Goal: Information Seeking & Learning: Find specific fact

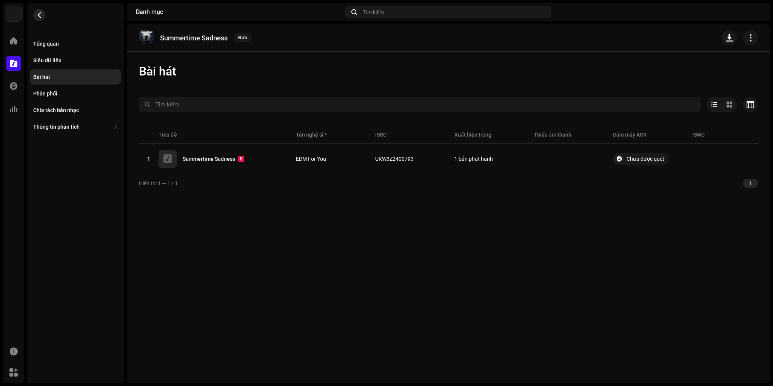
click at [42, 11] on button "button" at bounding box center [39, 15] width 12 height 12
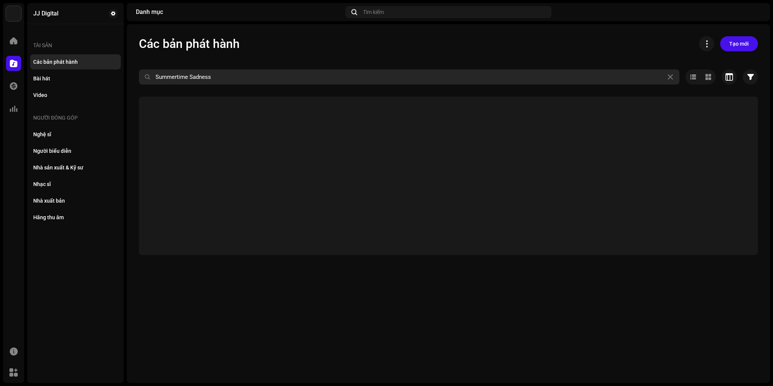
drag, startPoint x: 228, startPoint y: 79, endPoint x: 138, endPoint y: 76, distance: 89.9
click at [142, 75] on input "Summertime Sadness" at bounding box center [409, 76] width 541 height 15
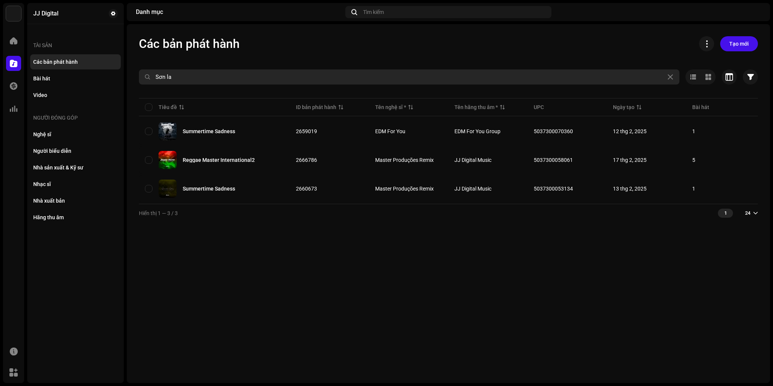
type input "Sơn la"
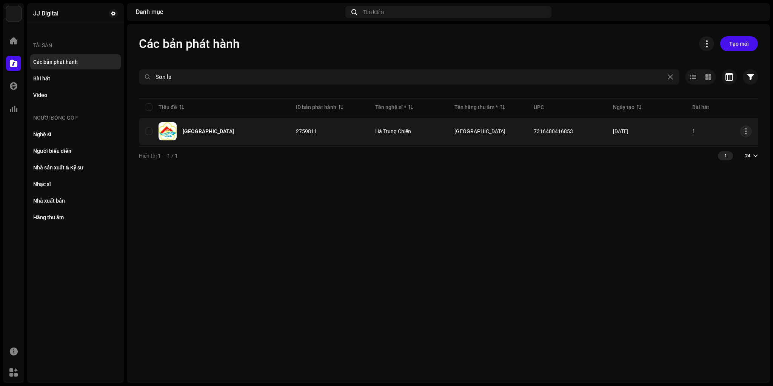
click at [200, 133] on div "[GEOGRAPHIC_DATA]" at bounding box center [208, 131] width 51 height 5
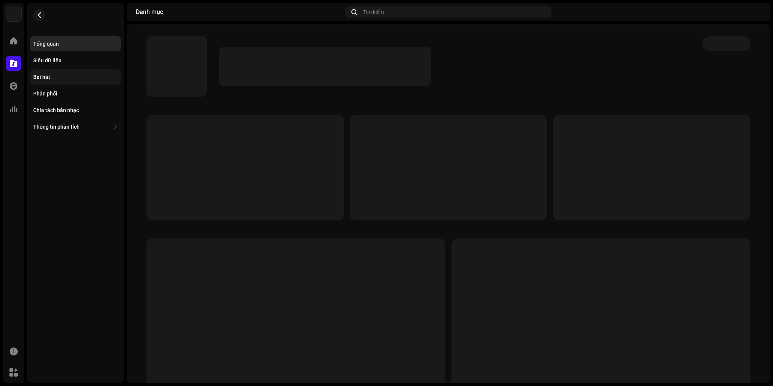
click at [53, 77] on div "Bài hát" at bounding box center [75, 77] width 85 height 6
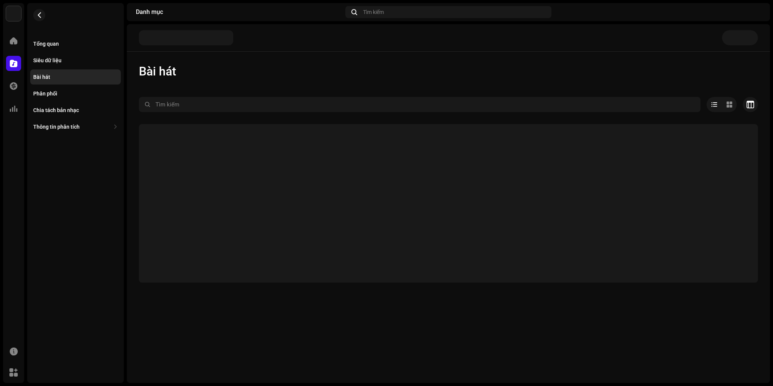
click at [322, 52] on div "Bài hát Đã chọn 0 Tùy chọn Bộ lọc Trạng thái phân phối Đang trong tiến trình Ch…" at bounding box center [449, 203] width 644 height 359
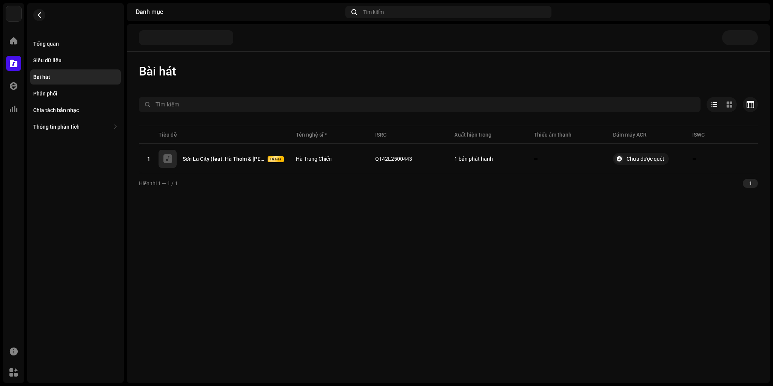
click at [324, 258] on div "Bài hát Đã chọn 0 Tùy chọn Bộ lọc Trạng thái phân phối Đang trong tiến trình Ch…" at bounding box center [449, 203] width 644 height 359
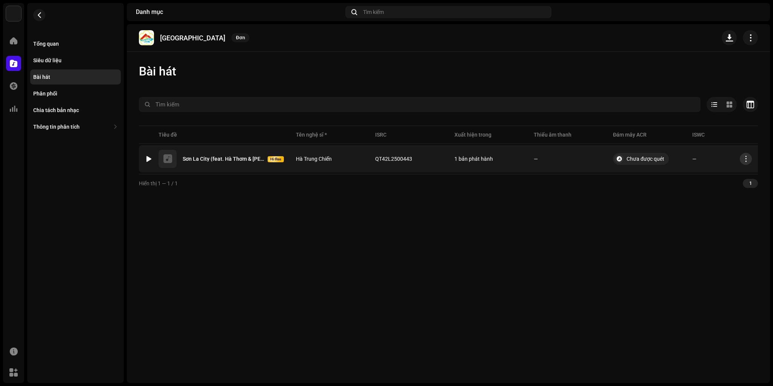
click at [748, 159] on span "button" at bounding box center [747, 159] width 6 height 6
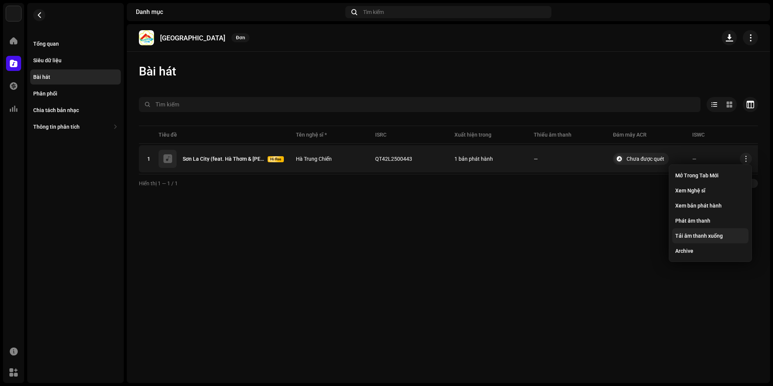
click at [713, 235] on span "Tải âm thanh xuống" at bounding box center [700, 236] width 48 height 6
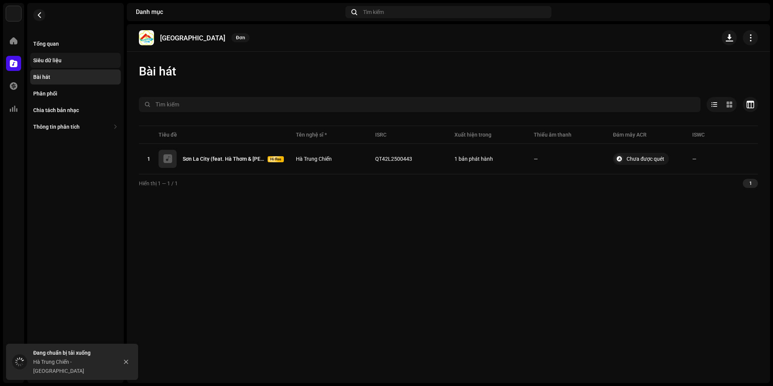
click at [60, 62] on div "Siêu dữ liệu" at bounding box center [47, 60] width 28 height 6
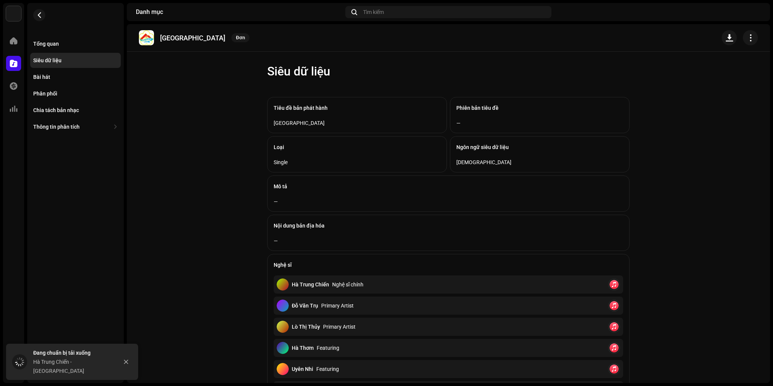
scroll to position [208, 0]
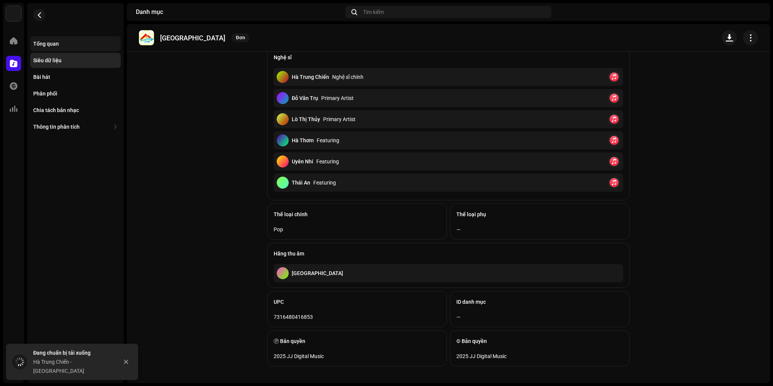
click at [48, 40] on div "Tổng quan" at bounding box center [75, 43] width 91 height 15
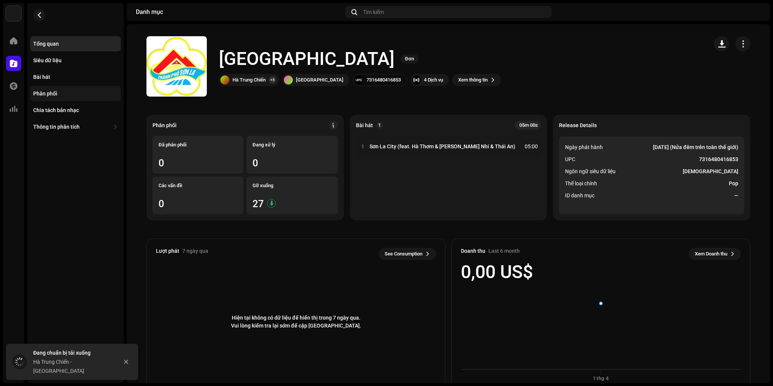
click at [59, 96] on div "Phân phối" at bounding box center [75, 94] width 85 height 6
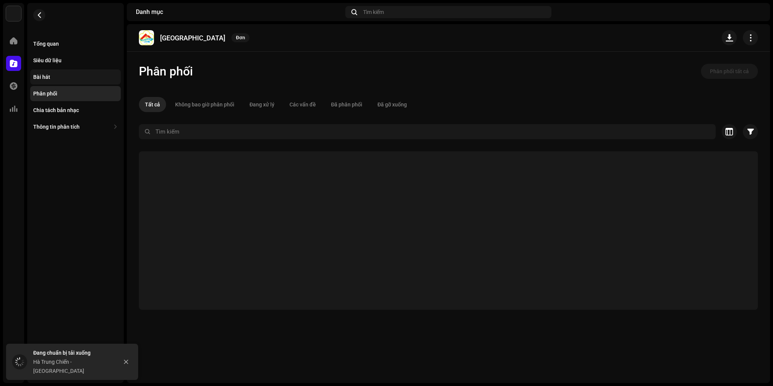
click at [55, 79] on div "Bài hát" at bounding box center [75, 77] width 85 height 6
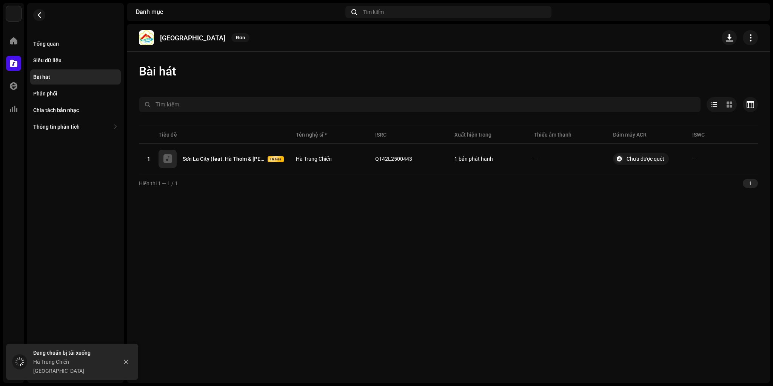
click at [272, 266] on div "Sơn La City Đơn Bài hát Đã chọn 0 Tùy chọn Bộ lọc Trạng thái phân phối Đang tro…" at bounding box center [449, 203] width 644 height 359
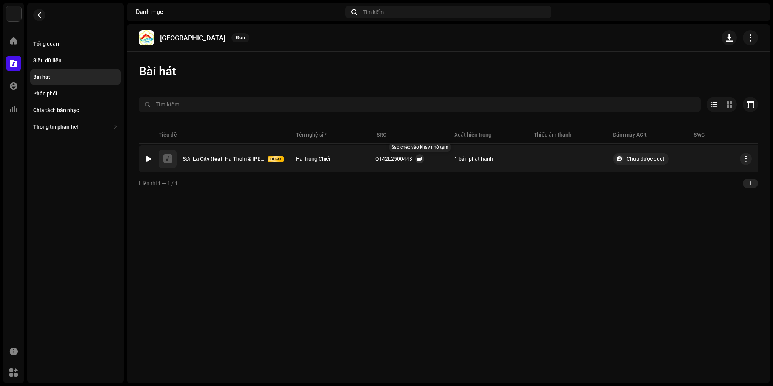
click at [418, 158] on span "button" at bounding box center [420, 159] width 5 height 6
click at [37, 14] on span "button" at bounding box center [40, 15] width 6 height 6
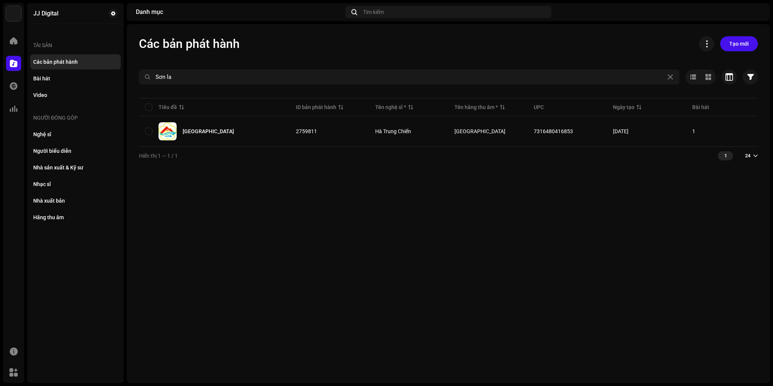
click at [216, 85] on div at bounding box center [448, 91] width 619 height 12
click at [215, 80] on input "Sơn la" at bounding box center [409, 76] width 541 height 15
paste input "Rise Up"
type input "Rise Up"
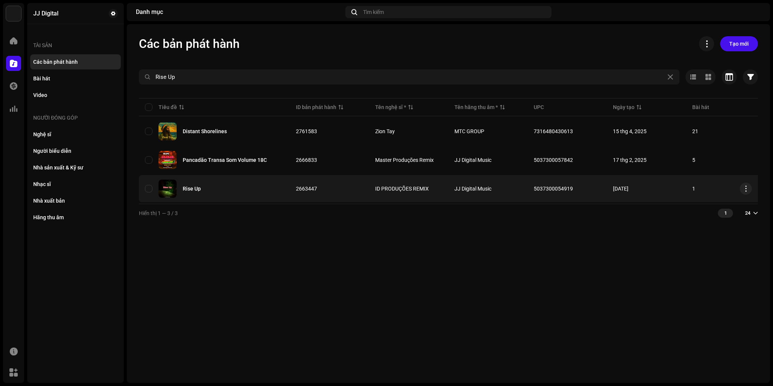
click at [196, 190] on div "Rise Up" at bounding box center [192, 188] width 18 height 5
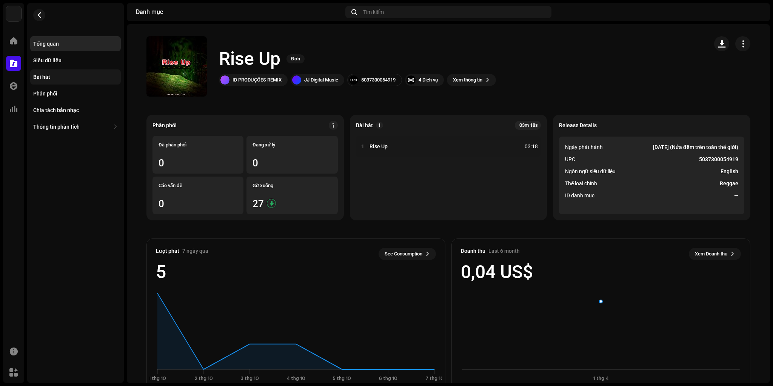
click at [42, 77] on div "Bài hát" at bounding box center [41, 77] width 17 height 6
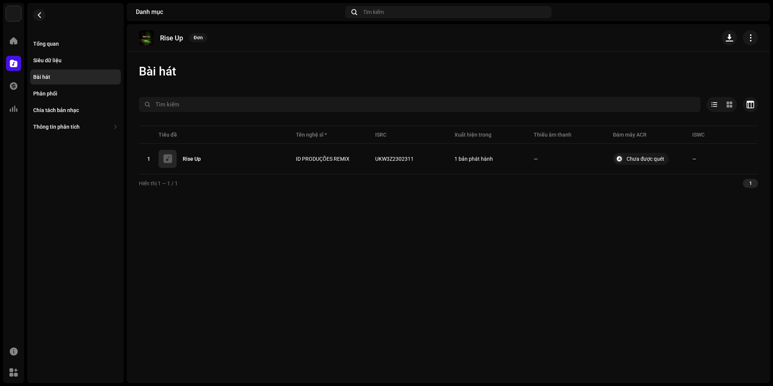
click at [45, 14] on re-m-nav-back at bounding box center [39, 19] width 18 height 33
click at [40, 14] on span "button" at bounding box center [40, 15] width 6 height 6
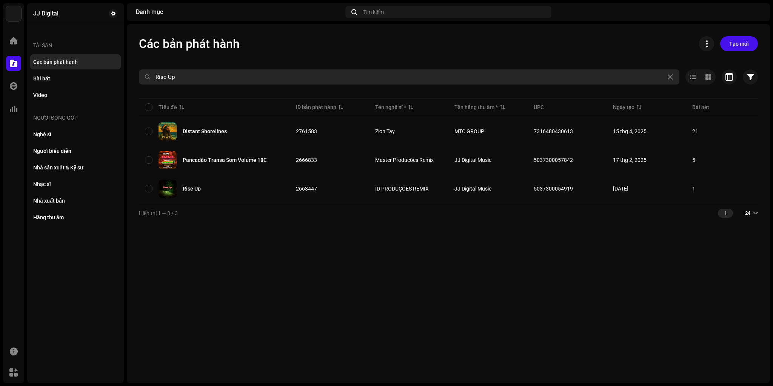
click at [218, 73] on input "Rise Up" at bounding box center [409, 76] width 541 height 15
paste input "5037300055572"
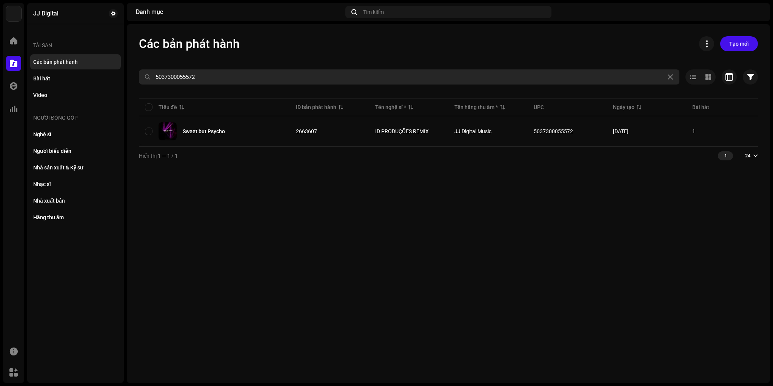
click at [191, 82] on input "5037300055572" at bounding box center [409, 76] width 541 height 15
paste input "TAKE ON ME"
click at [212, 73] on input "TAKE ON ME" at bounding box center [409, 76] width 541 height 15
paste input "Risk It All #96"
paste input "tua"
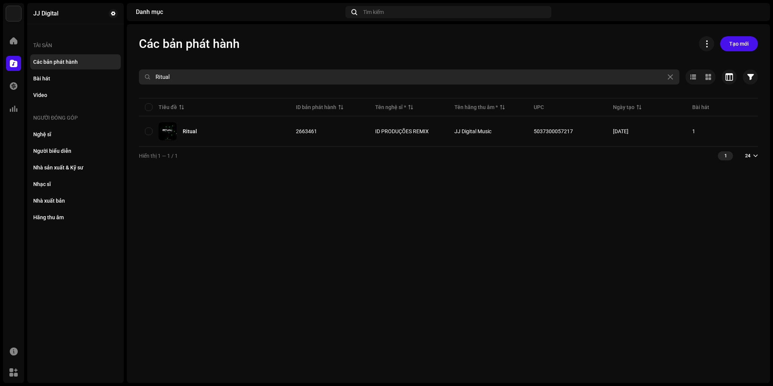
paste input "Stronger"
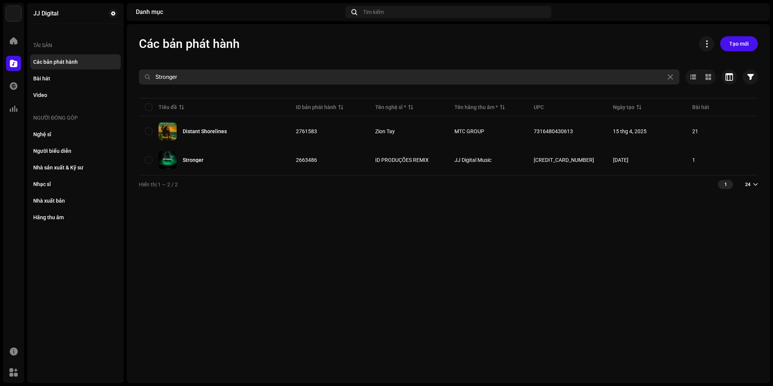
click at [200, 77] on input "Stronger" at bounding box center [409, 76] width 541 height 15
paste input "5037300057972"
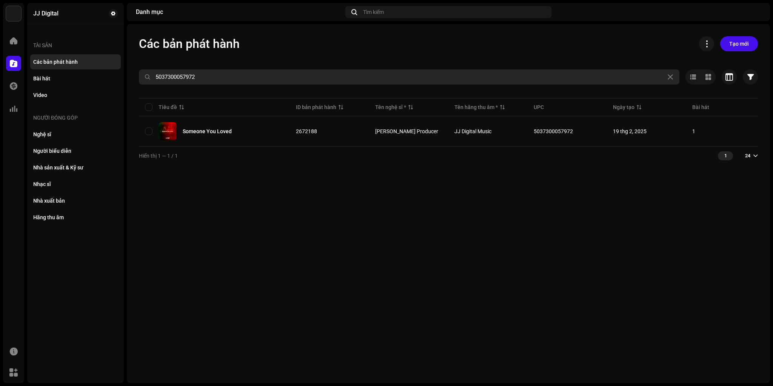
type input "5037300057972"
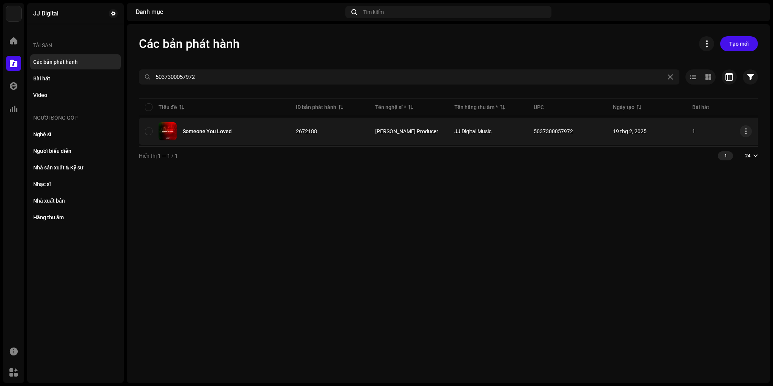
click at [211, 131] on div "Someone You Loved" at bounding box center [207, 131] width 49 height 5
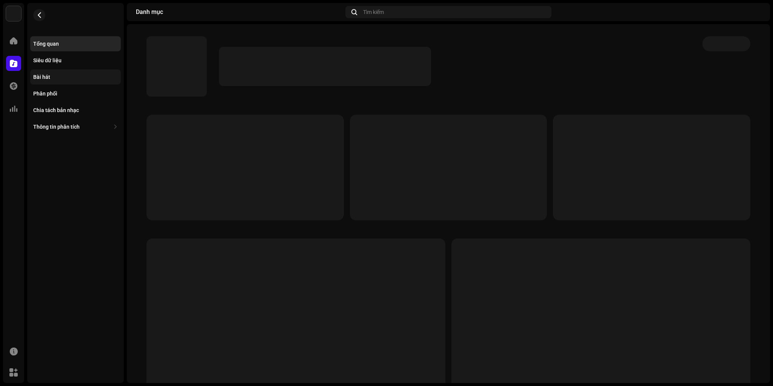
click at [45, 74] on div "Bài hát" at bounding box center [41, 77] width 17 height 6
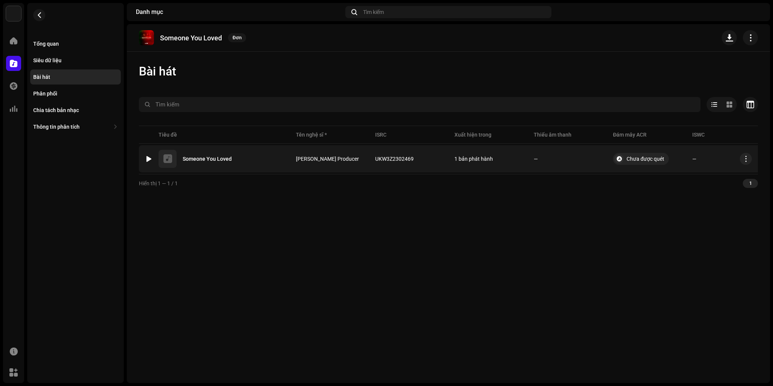
click at [151, 159] on div at bounding box center [149, 159] width 6 height 6
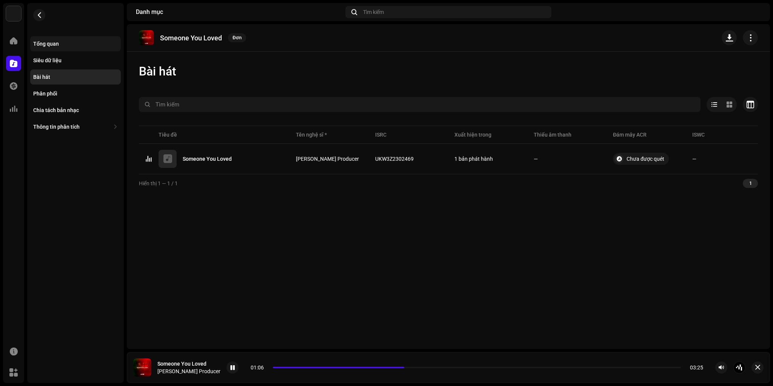
click at [58, 42] on div "Tổng quan" at bounding box center [46, 44] width 26 height 6
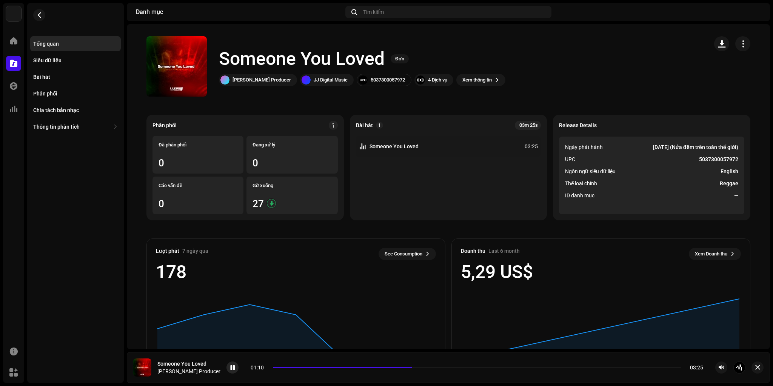
click at [230, 366] on span at bounding box center [232, 368] width 5 height 6
click at [41, 16] on span "button" at bounding box center [40, 15] width 6 height 6
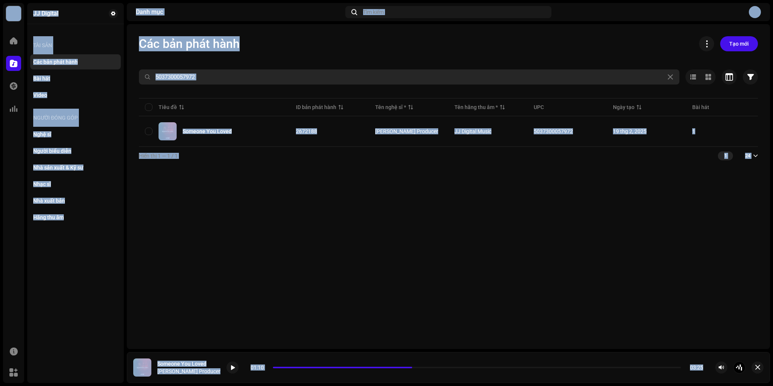
click at [207, 77] on input "5037300057972" at bounding box center [409, 76] width 541 height 15
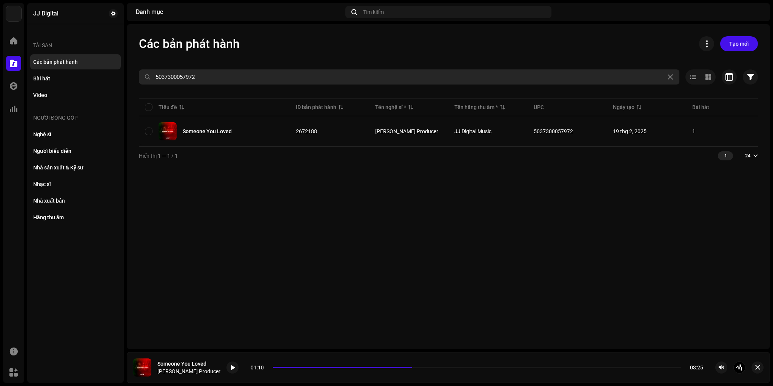
paste input "3134"
type input "5037300053134"
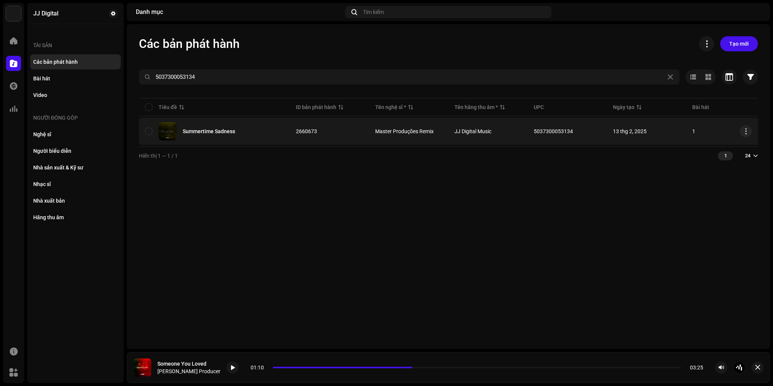
click at [228, 123] on div "Summertime Sadness" at bounding box center [214, 131] width 139 height 18
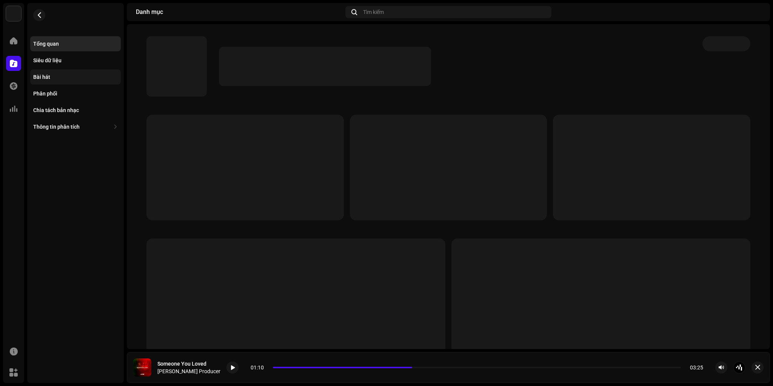
click at [45, 71] on div "Bài hát" at bounding box center [75, 76] width 91 height 15
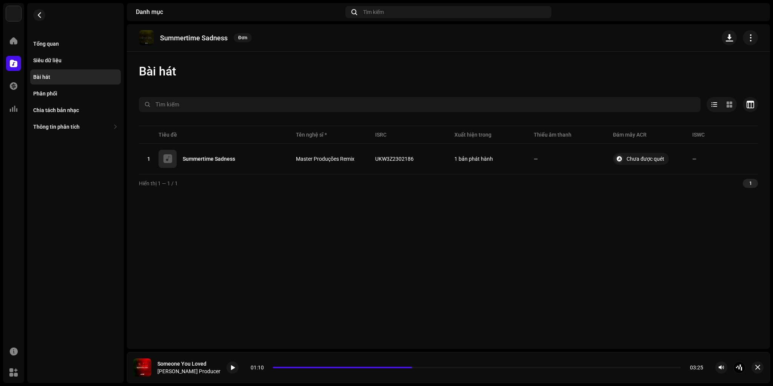
click at [173, 37] on p "Summertime Sadness" at bounding box center [194, 38] width 68 height 8
copy re-o-release-hero "Summertime Sadness Đơn"
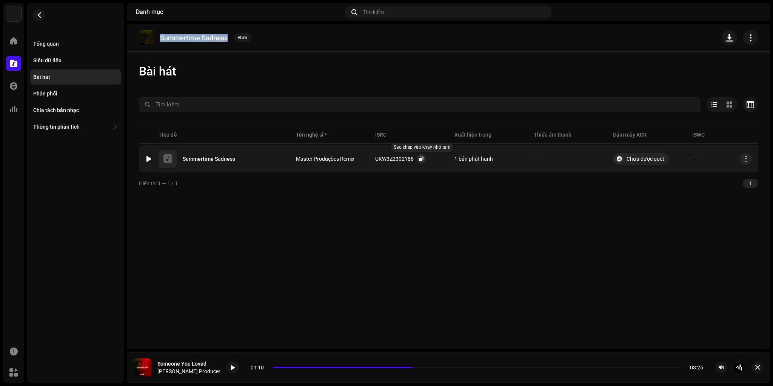
click at [420, 159] on span "button" at bounding box center [421, 159] width 5 height 6
copy re-o-release-hero "Summertime Sadness Đơn"
click at [44, 19] on re-m-nav-back at bounding box center [39, 19] width 18 height 33
click at [44, 17] on button "button" at bounding box center [39, 15] width 12 height 12
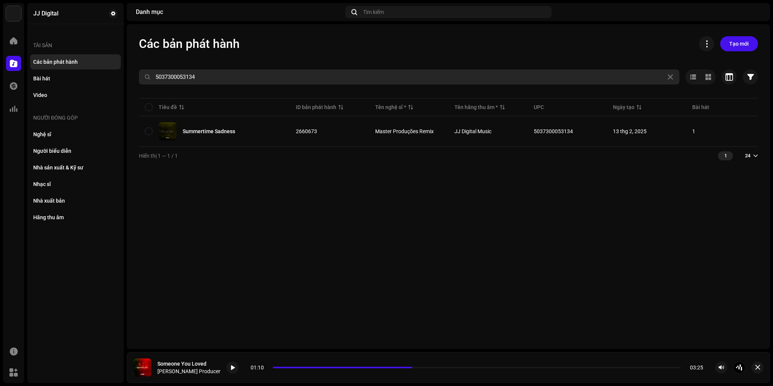
click at [230, 76] on input "5037300053134" at bounding box center [409, 76] width 541 height 15
paste input "REMEMBER"
type input "REMEMBER"
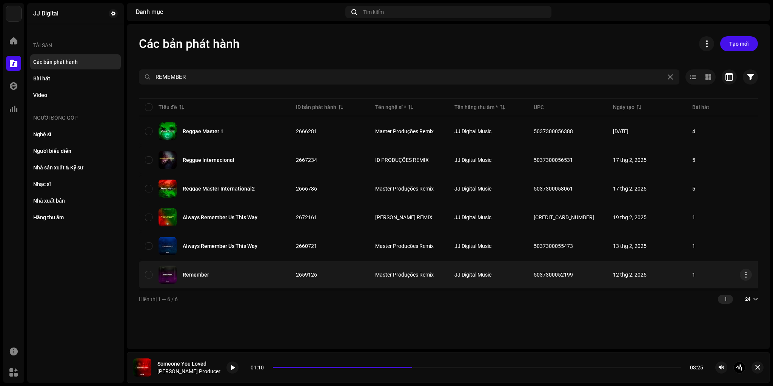
click at [208, 276] on div "Remember" at bounding box center [196, 274] width 26 height 5
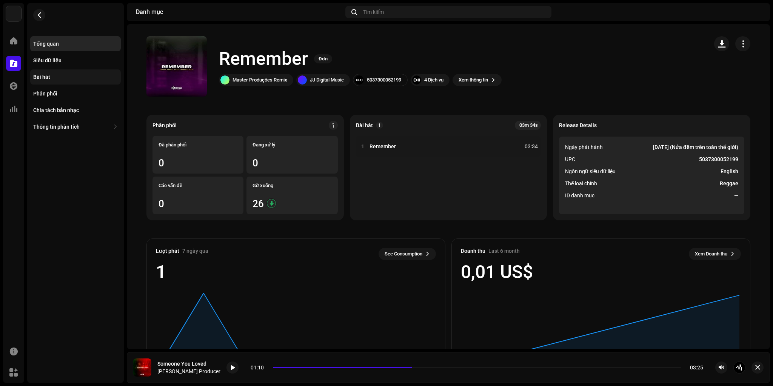
click at [59, 74] on div "Bài hát" at bounding box center [75, 77] width 85 height 6
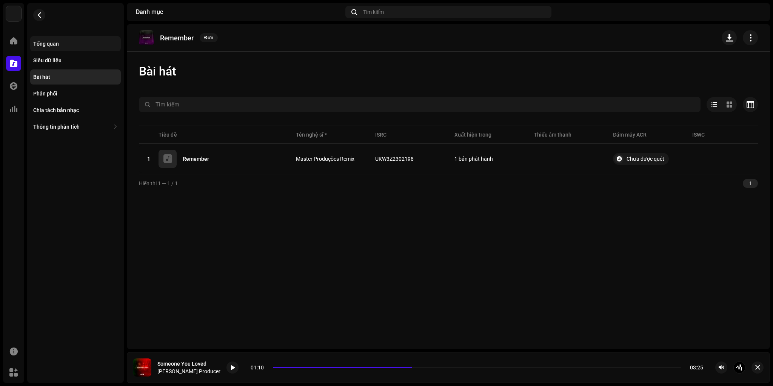
click at [71, 46] on div "Tổng quan" at bounding box center [75, 44] width 85 height 6
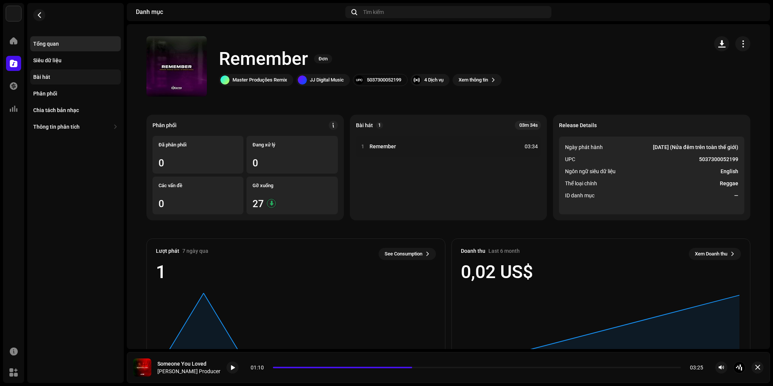
click at [46, 81] on div "Bài hát" at bounding box center [75, 76] width 91 height 15
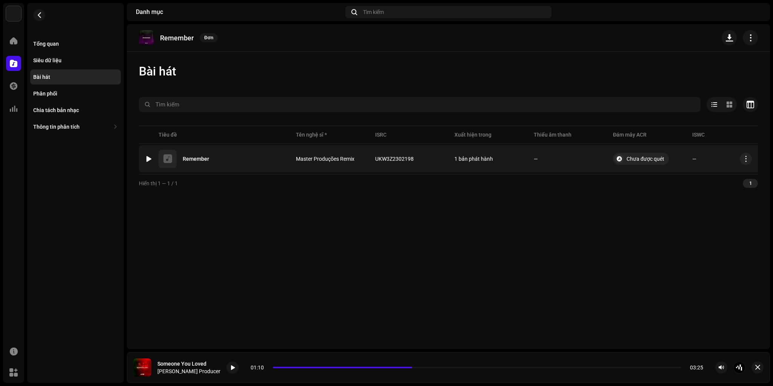
click at [148, 157] on div at bounding box center [149, 159] width 6 height 6
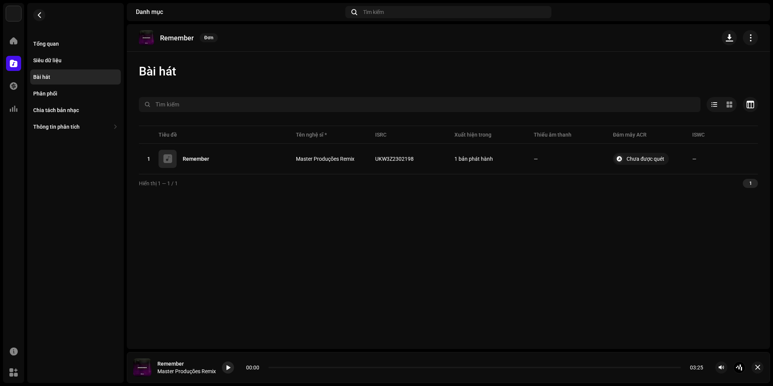
click at [230, 366] on span at bounding box center [228, 368] width 5 height 6
click at [227, 370] on span at bounding box center [228, 368] width 5 height 6
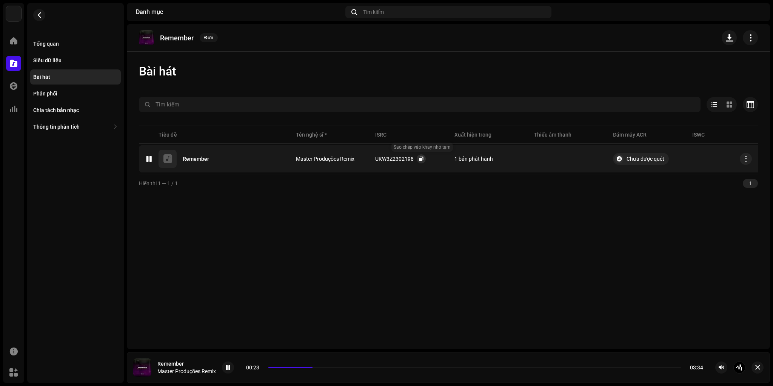
click at [423, 158] on span "button" at bounding box center [421, 159] width 5 height 6
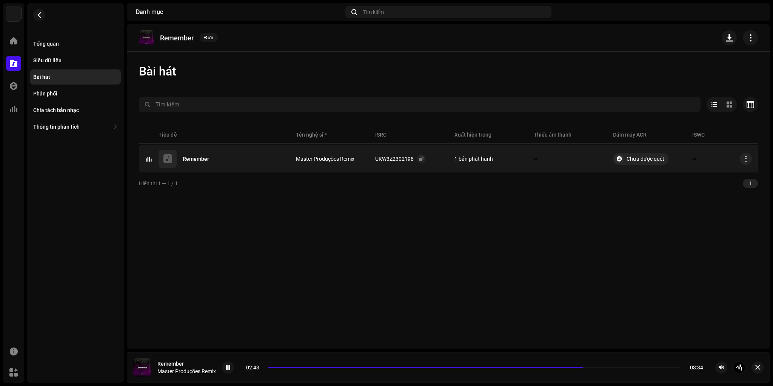
click at [43, 20] on re-m-nav-back at bounding box center [39, 19] width 18 height 33
click at [43, 12] on button "button" at bounding box center [39, 15] width 12 height 12
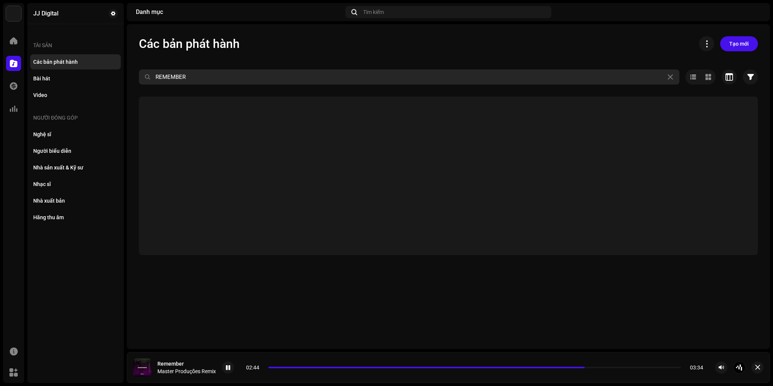
click at [207, 74] on input "REMEMBER" at bounding box center [409, 76] width 541 height 15
paste input "Suspiros de Medianoche"
click at [225, 370] on div at bounding box center [228, 368] width 12 height 12
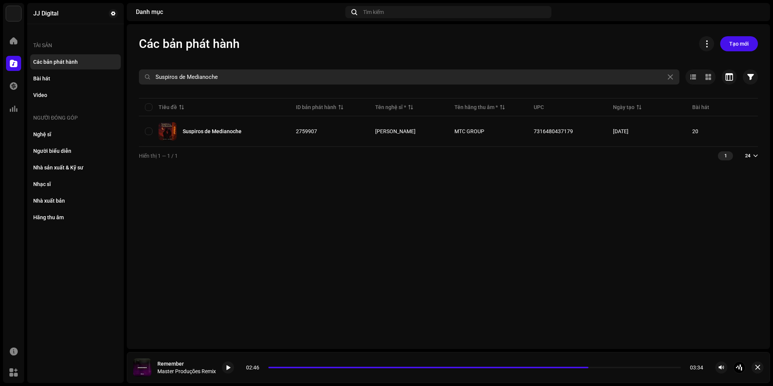
click at [219, 82] on input "Suspiros de Medianoche" at bounding box center [409, 76] width 541 height 15
paste input "7316480350959"
type input "7316480350959"
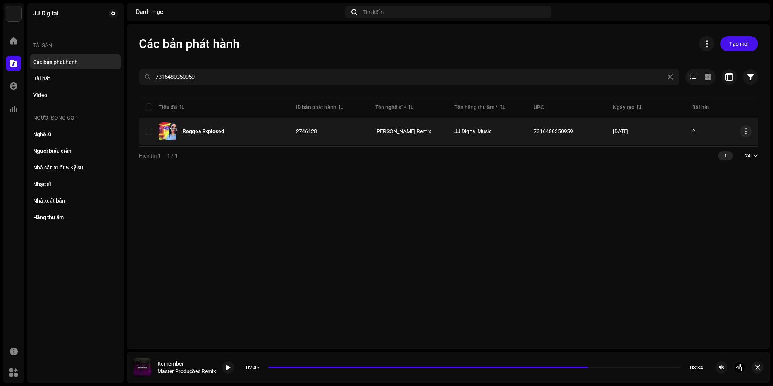
click at [269, 127] on div "Reggea Explosed" at bounding box center [214, 131] width 139 height 18
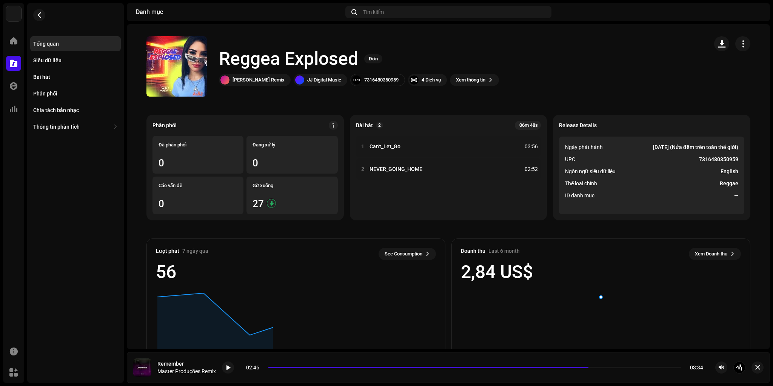
click at [713, 159] on strong "7316480350959" at bounding box center [718, 159] width 39 height 9
copy strong "7316480350959"
click at [50, 79] on div "Bài hát" at bounding box center [75, 77] width 85 height 6
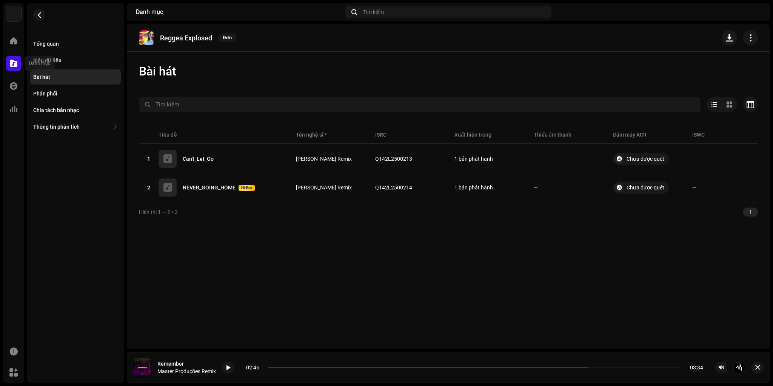
click at [18, 62] on div at bounding box center [13, 63] width 15 height 15
